Goal: Task Accomplishment & Management: Manage account settings

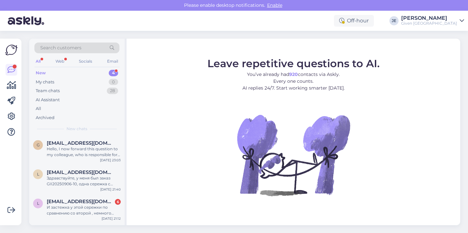
click at [436, 22] on div "Given Estonia" at bounding box center [430, 23] width 56 height 5
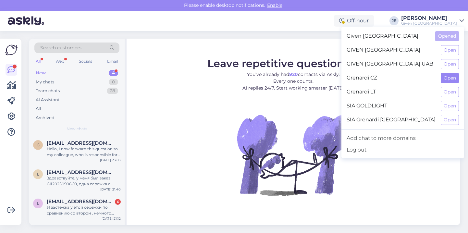
click at [448, 77] on button "Open" at bounding box center [450, 78] width 18 height 10
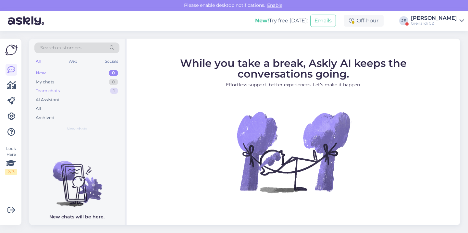
click at [83, 88] on div "Team chats 1" at bounding box center [76, 90] width 85 height 9
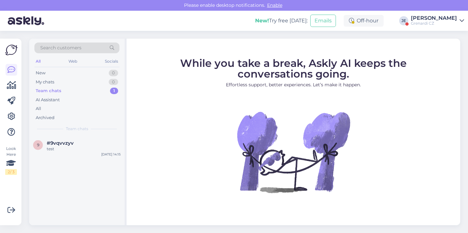
click at [441, 25] on div "Grenardi CZ" at bounding box center [434, 23] width 46 height 5
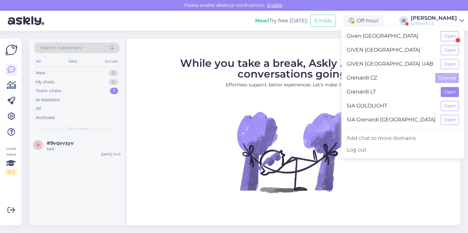
click at [450, 93] on button "Open" at bounding box center [450, 92] width 18 height 10
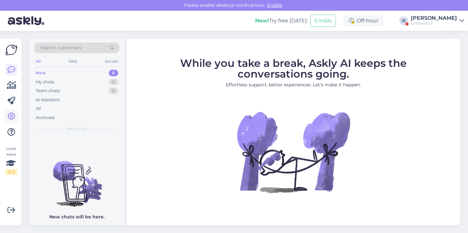
click at [12, 116] on icon at bounding box center [11, 117] width 8 height 8
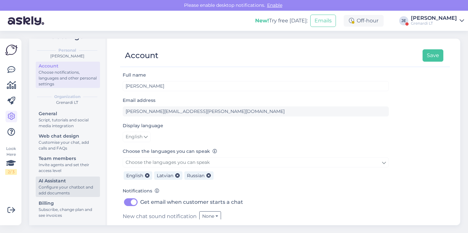
scroll to position [17, 0]
drag, startPoint x: 58, startPoint y: 186, endPoint x: 60, endPoint y: 182, distance: 4.1
click at [58, 186] on div "Configure your chatbot and add documents" at bounding box center [68, 191] width 58 height 12
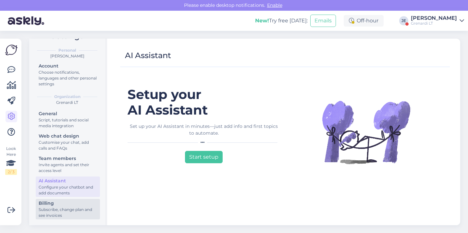
click at [62, 210] on div "Subscribe, change plan and see invoices" at bounding box center [68, 213] width 58 height 12
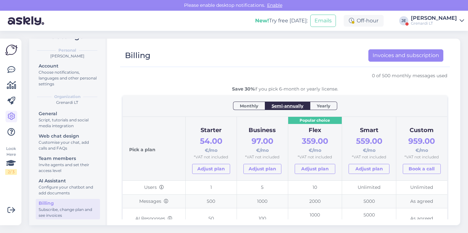
scroll to position [25, 0]
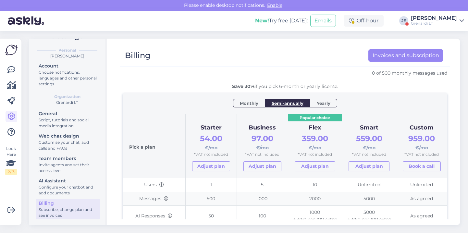
click at [245, 104] on span "Monthly" at bounding box center [249, 103] width 19 height 6
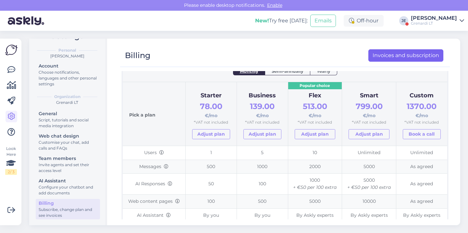
scroll to position [54, 0]
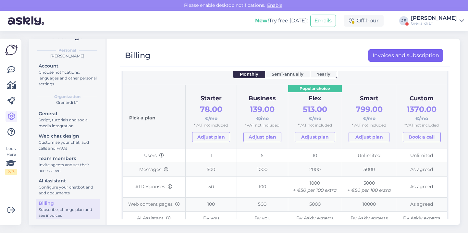
click at [419, 55] on link "Invoices and subscription" at bounding box center [406, 55] width 75 height 12
